Goal: Information Seeking & Learning: Find specific fact

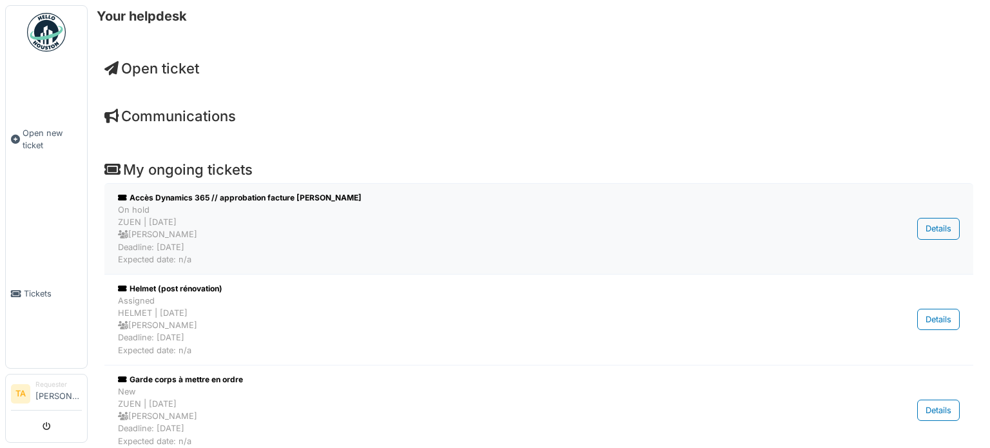
click at [351, 248] on div "On hold ZUEN | [DATE] [PERSON_NAME] Deadline: [DATE] Expected date: n/a" at bounding box center [472, 235] width 708 height 62
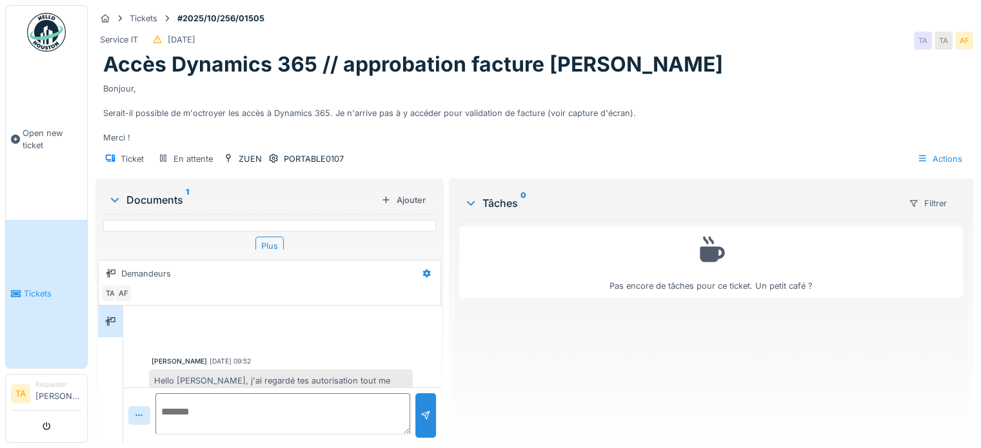
scroll to position [112, 0]
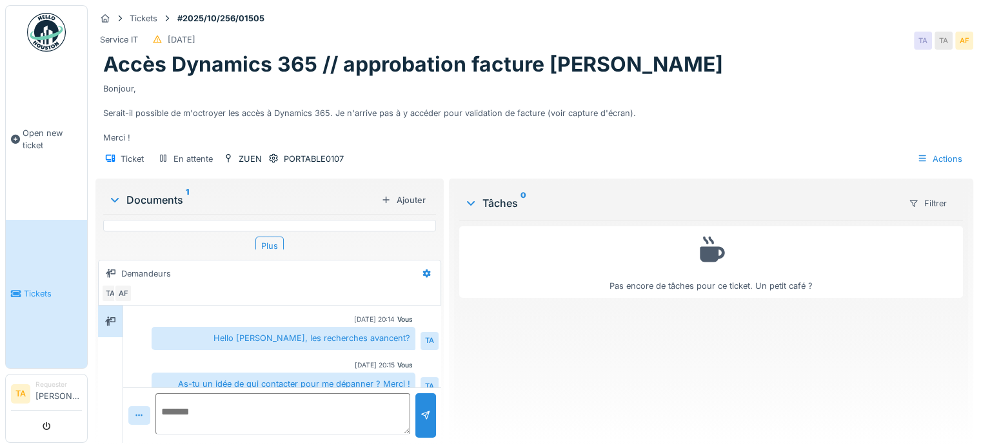
click at [239, 407] on textarea at bounding box center [282, 413] width 255 height 41
click at [239, 407] on textarea "*" at bounding box center [282, 413] width 255 height 41
type textarea "**********"
click at [415, 416] on div at bounding box center [425, 415] width 21 height 44
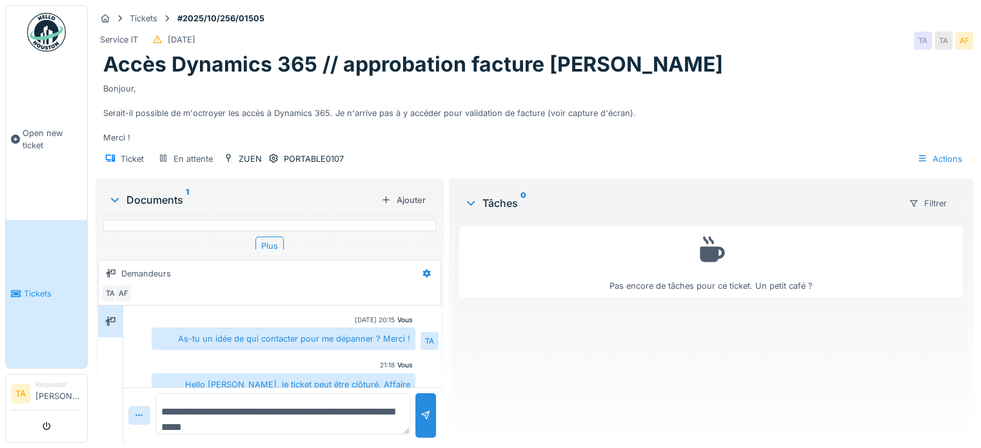
click at [24, 274] on link "Tickets" at bounding box center [46, 294] width 81 height 149
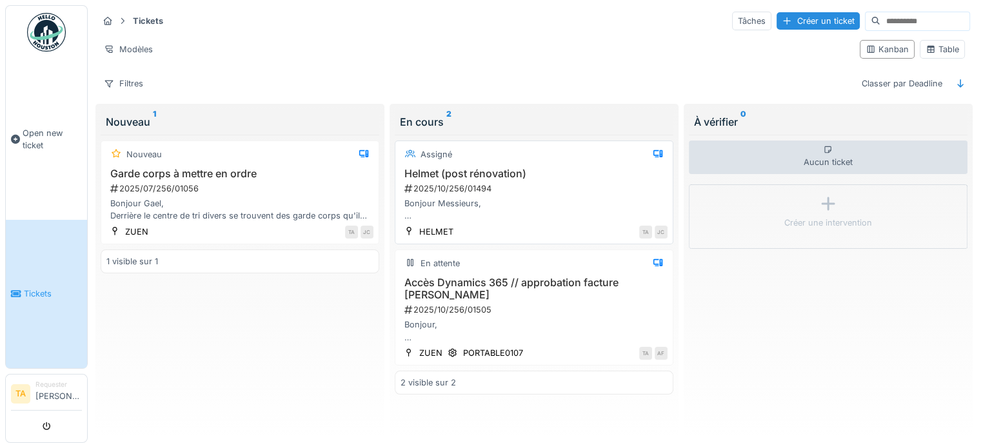
click at [449, 189] on div "2025/10/256/01494" at bounding box center [535, 188] width 264 height 12
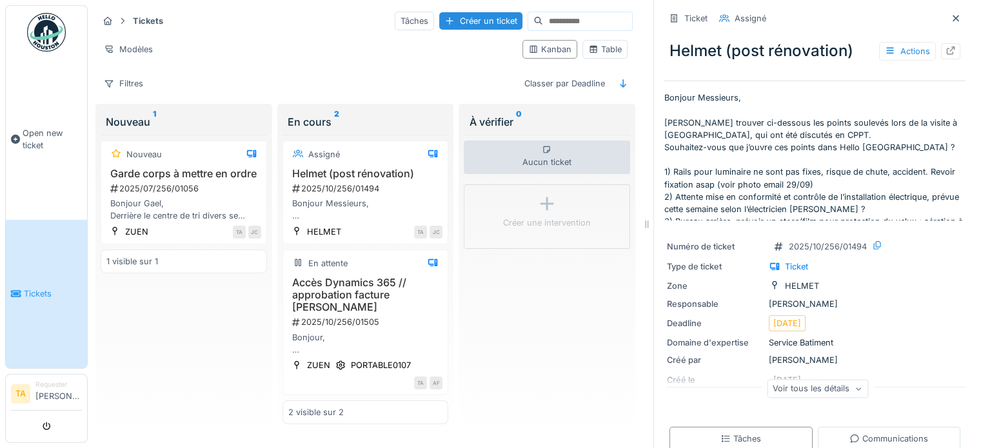
click at [701, 155] on p "Bonjour Messieurs, Veuillez trouver ci-dessous les points soulevés lors de la v…" at bounding box center [814, 156] width 301 height 129
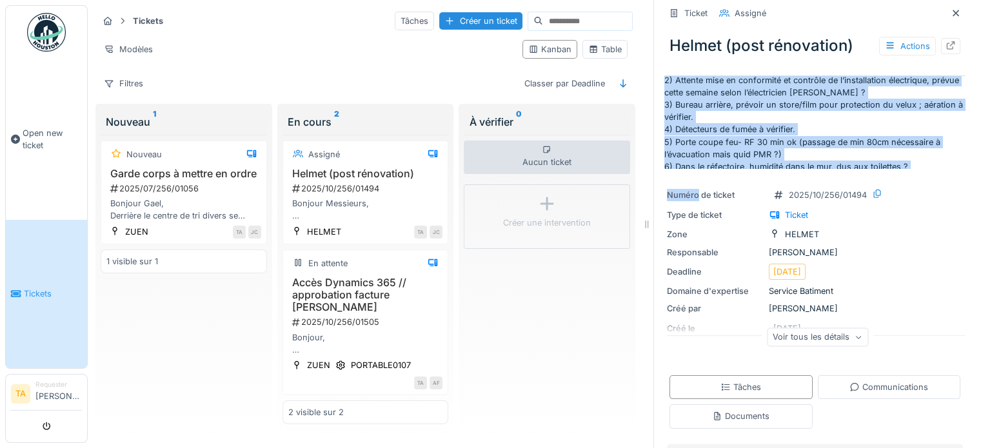
scroll to position [119, 0]
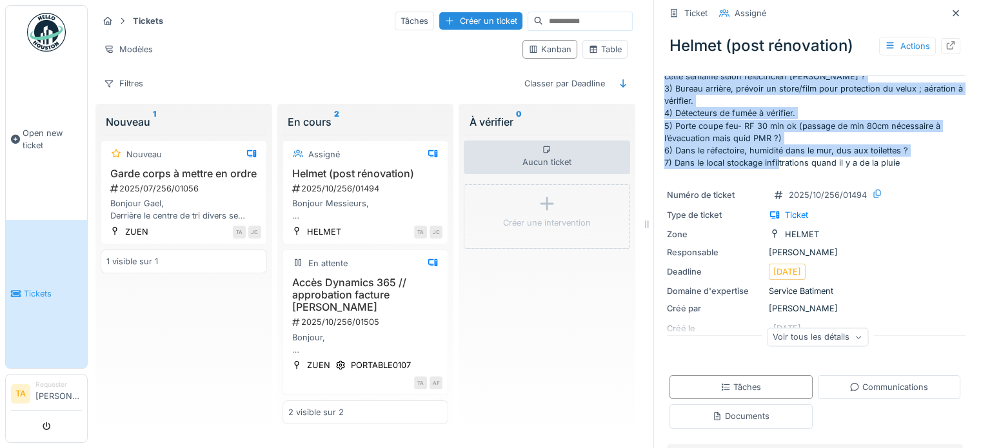
drag, startPoint x: 654, startPoint y: 120, endPoint x: 906, endPoint y: 130, distance: 252.3
click at [906, 130] on p "Bonjour Messieurs, Veuillez trouver ci-dessous les points soulevés lors de la v…" at bounding box center [814, 104] width 301 height 129
copy p "1) Rails pour luminaire ne sont pas fixes, risque de chute, accident. Revoir fi…"
